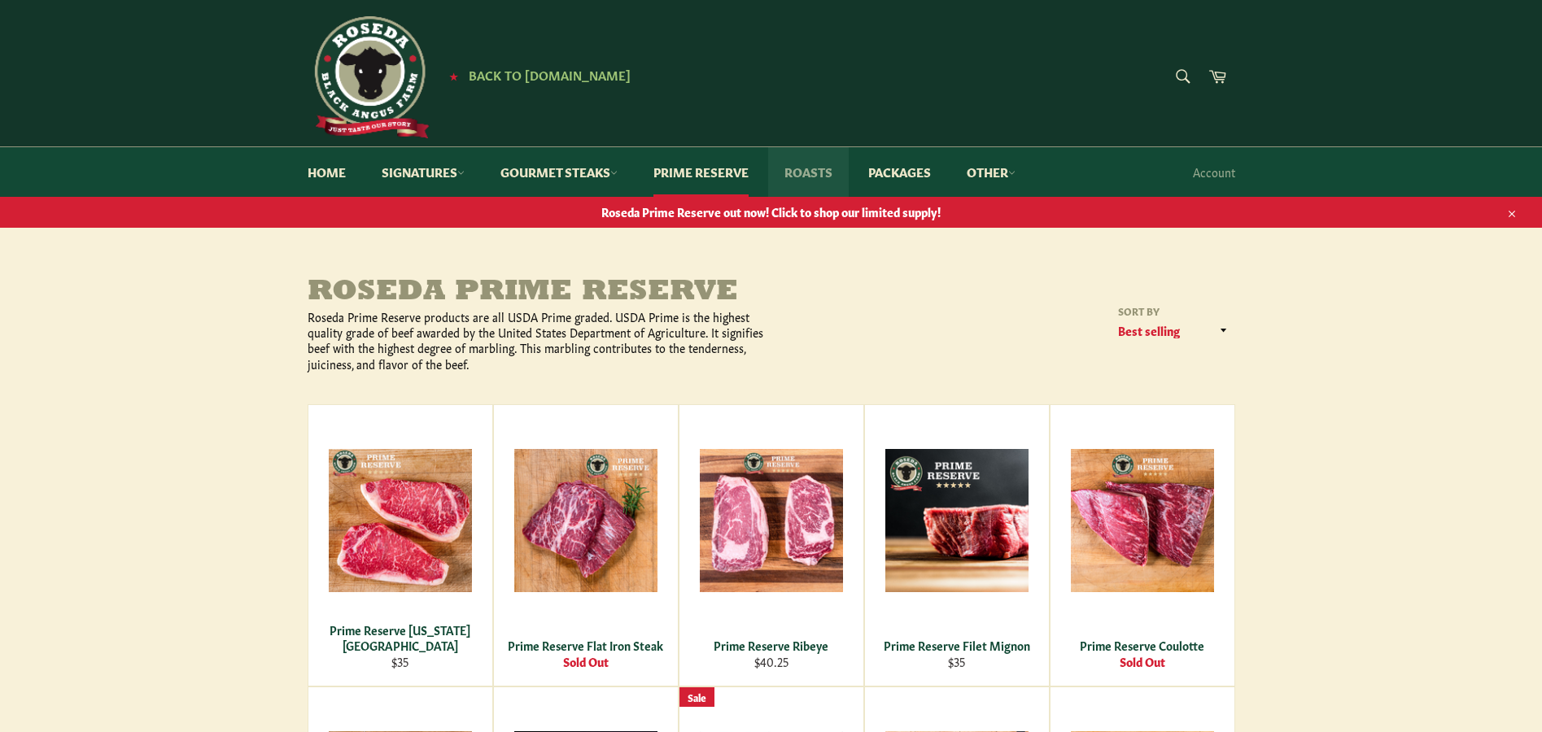
click at [821, 170] on link "Roasts" at bounding box center [808, 172] width 81 height 50
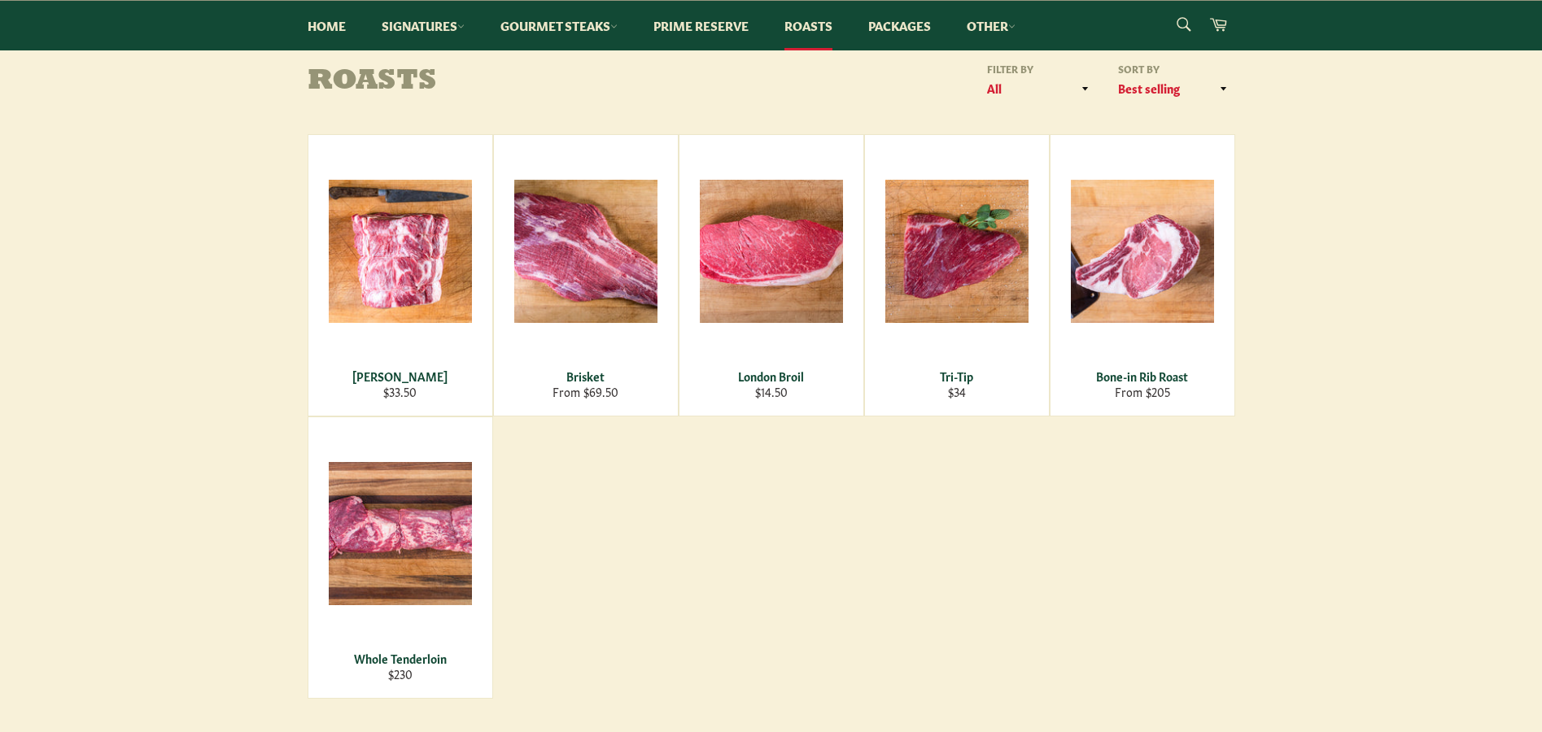
scroll to position [244, 0]
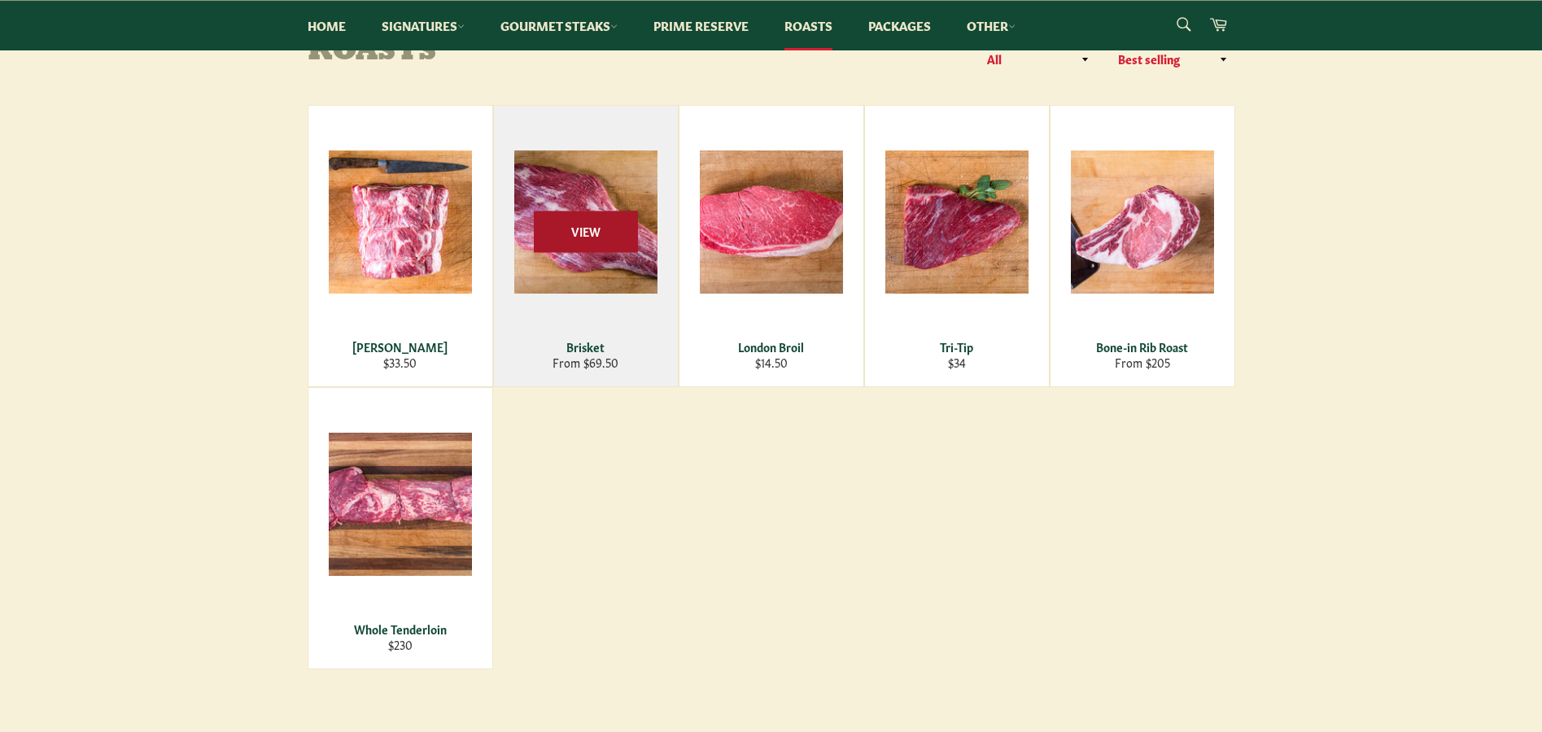
click at [591, 220] on span "View" at bounding box center [586, 231] width 104 height 41
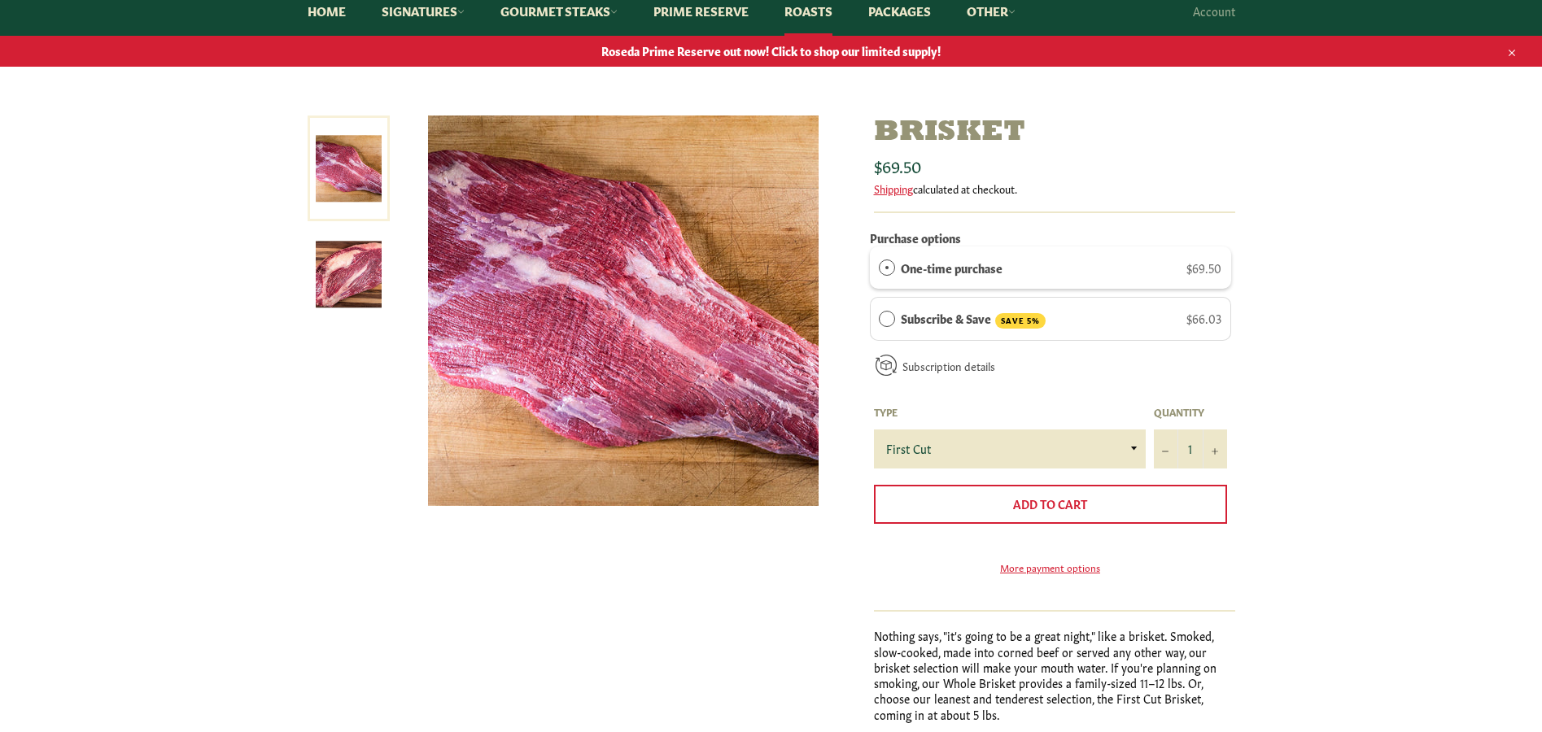
scroll to position [163, 0]
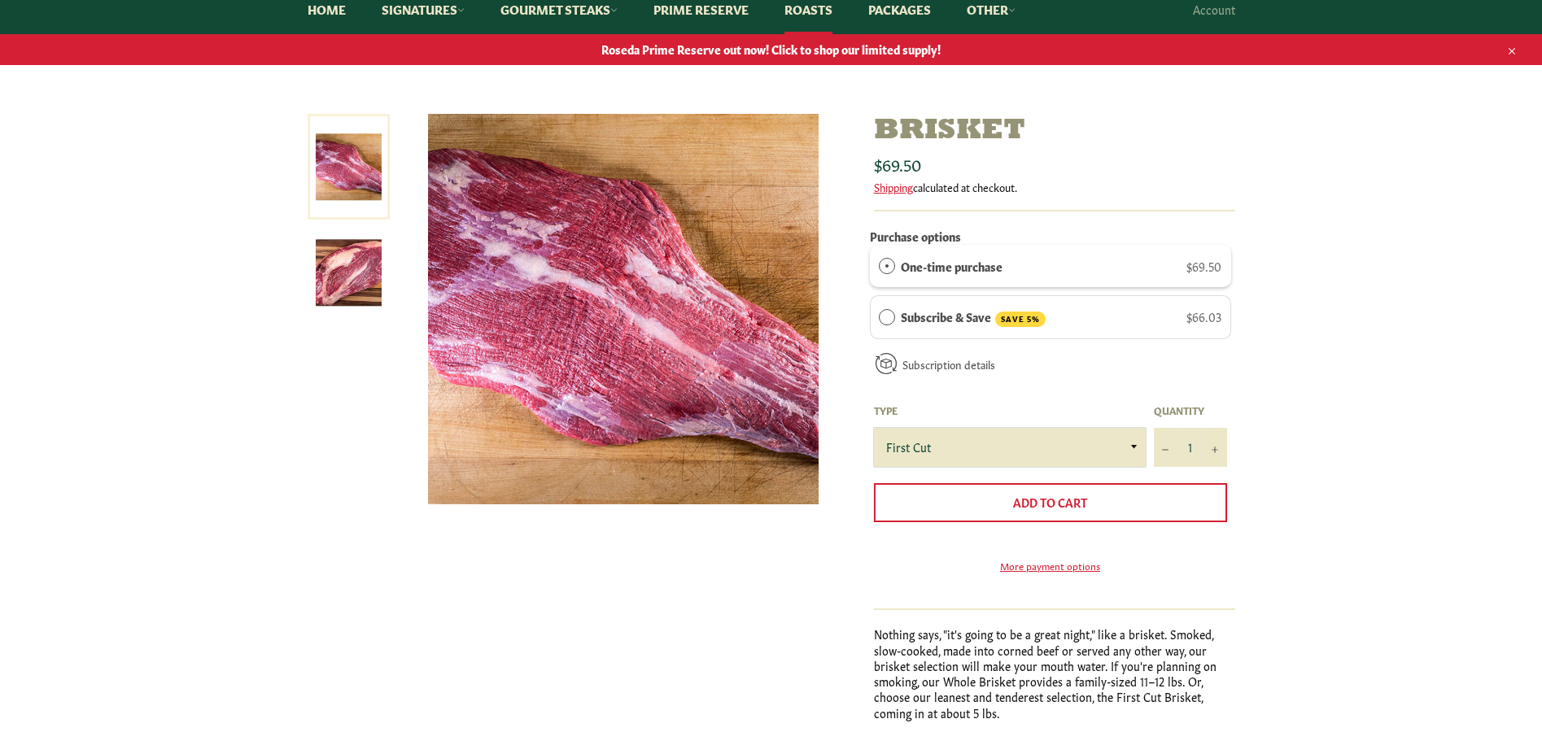
click at [1135, 440] on select "First Cut Whole" at bounding box center [1010, 447] width 272 height 39
select select "Whole"
click at [874, 428] on select "First Cut Whole" at bounding box center [1010, 447] width 272 height 39
click at [377, 274] on img at bounding box center [349, 273] width 66 height 66
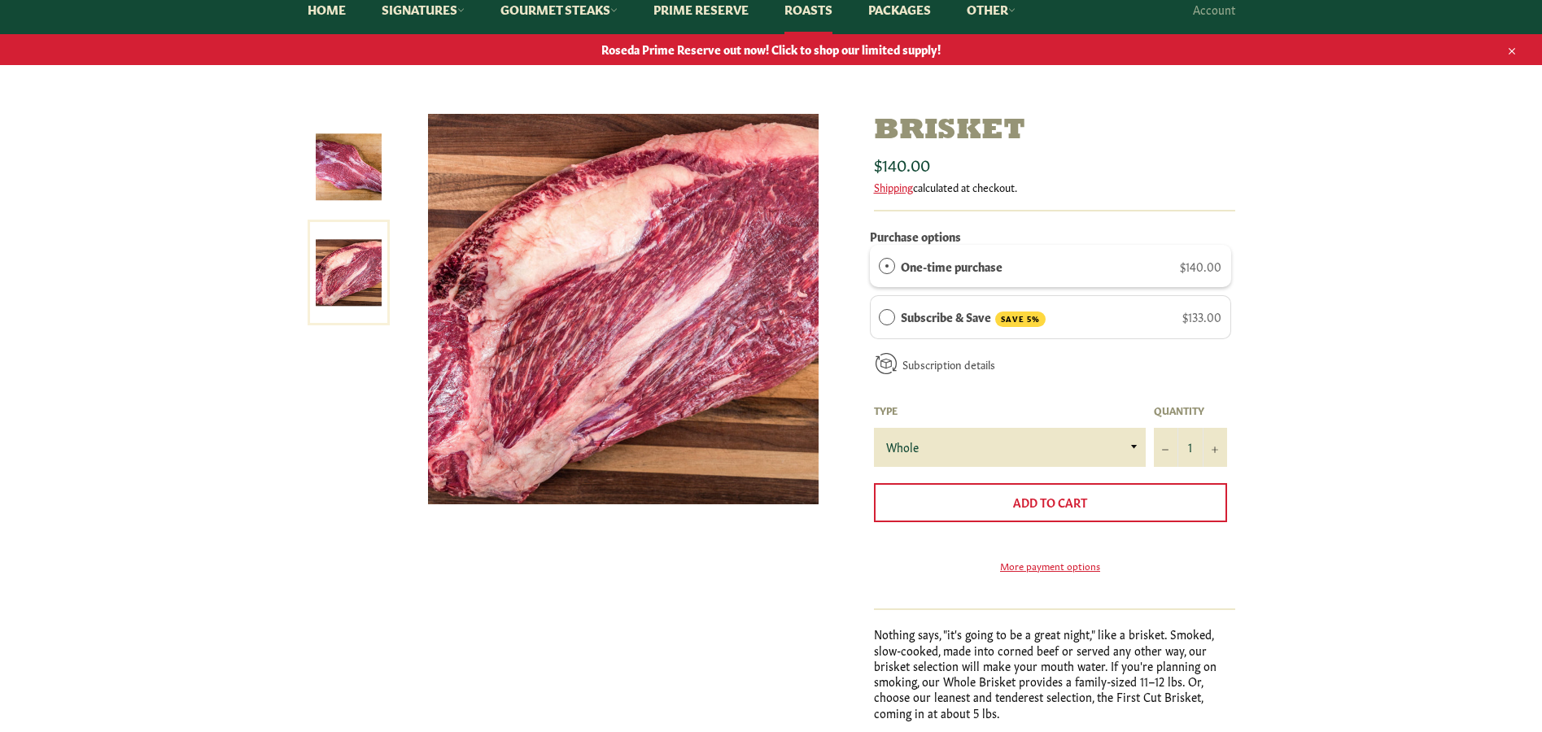
click at [354, 189] on img at bounding box center [349, 167] width 66 height 66
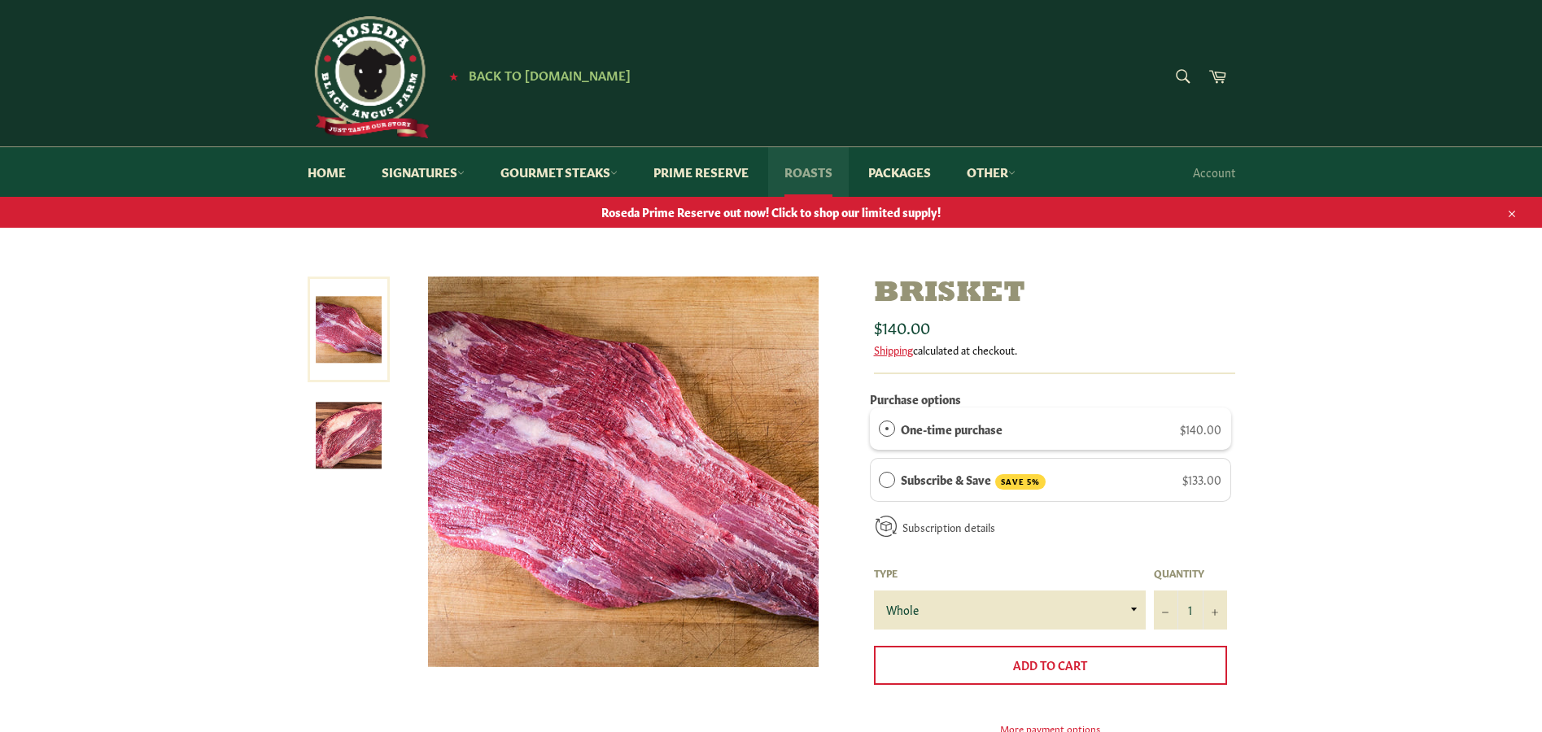
click at [823, 175] on link "Roasts" at bounding box center [808, 172] width 81 height 50
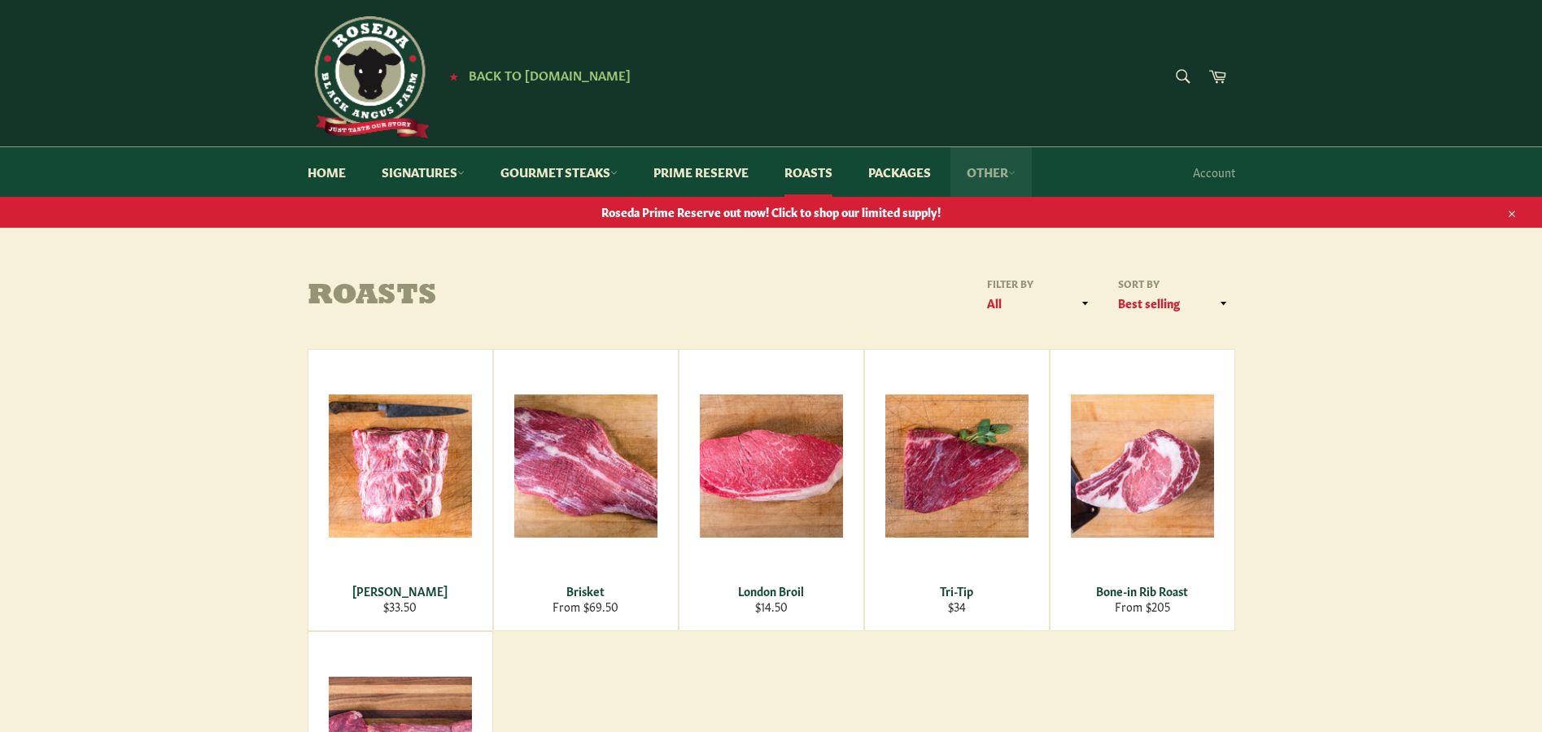
click at [987, 172] on link "Other" at bounding box center [990, 172] width 81 height 50
